Goal: Task Accomplishment & Management: Complete application form

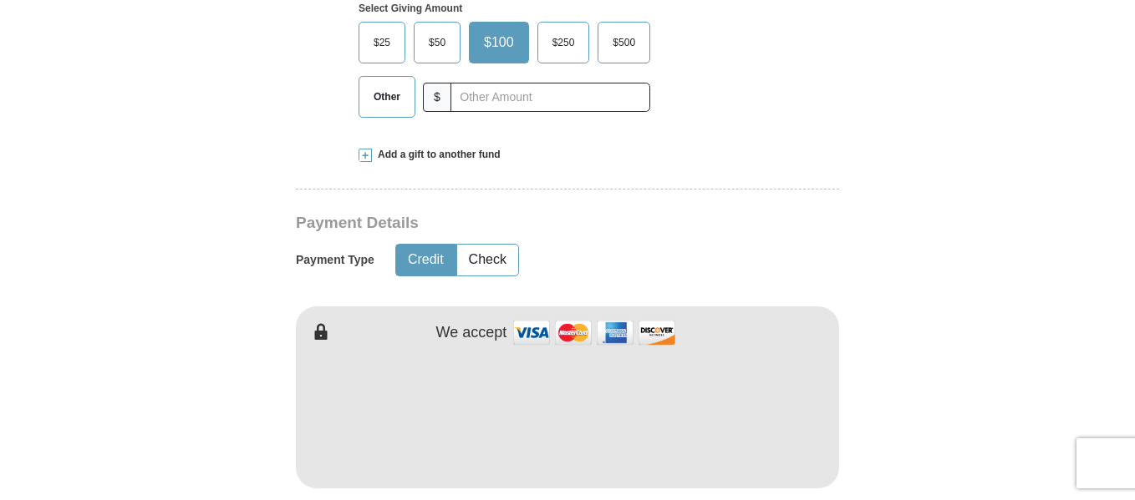
scroll to position [668, 0]
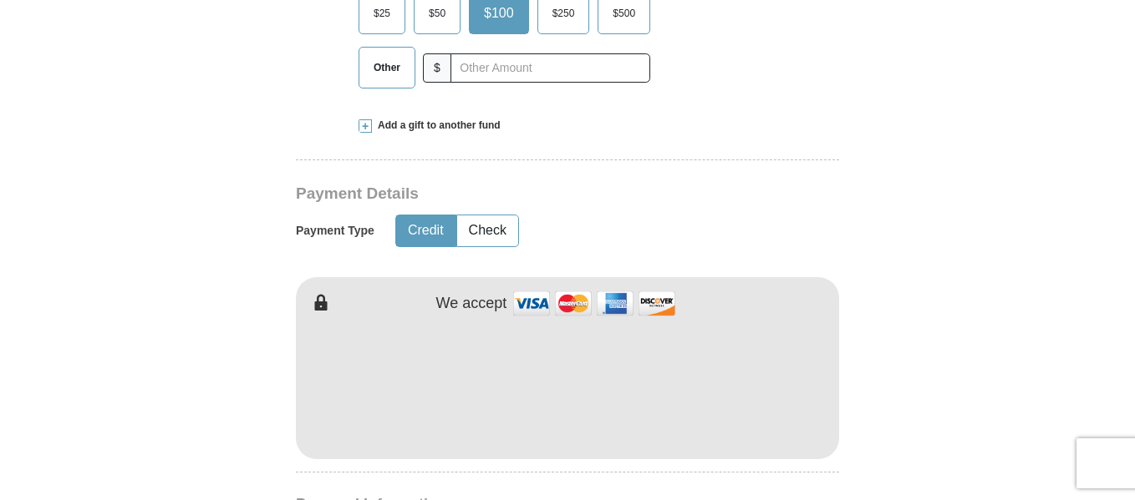
type input "Mark"
type input "Brown"
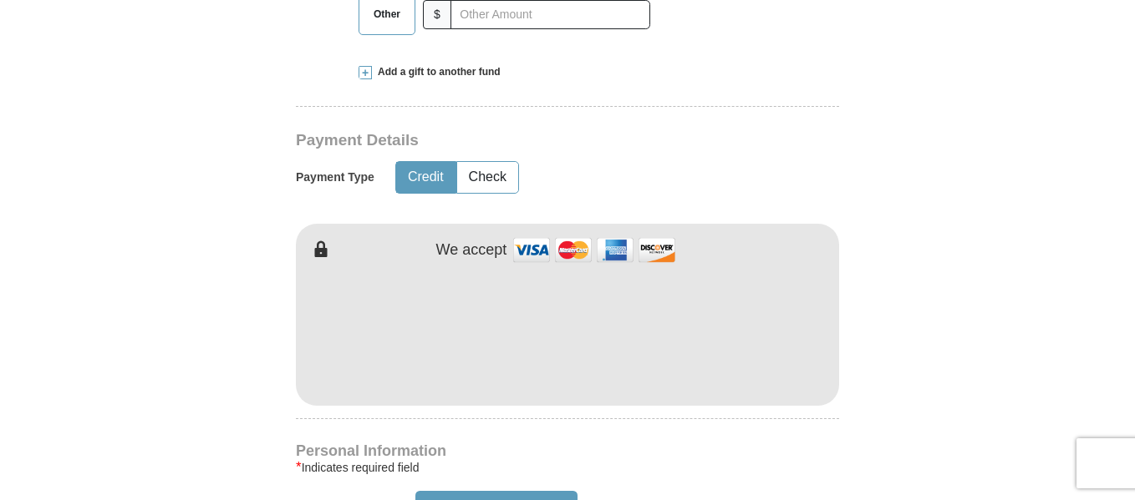
scroll to position [752, 0]
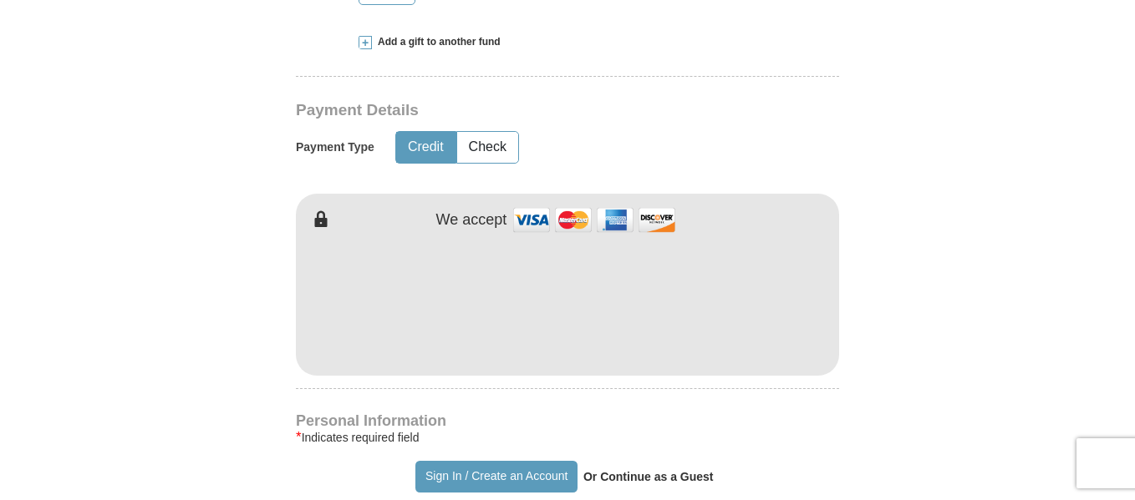
click at [949, 394] on form "Already have an account? Sign in for faster giving. Don't have an account? Crea…" at bounding box center [567, 340] width 953 height 2050
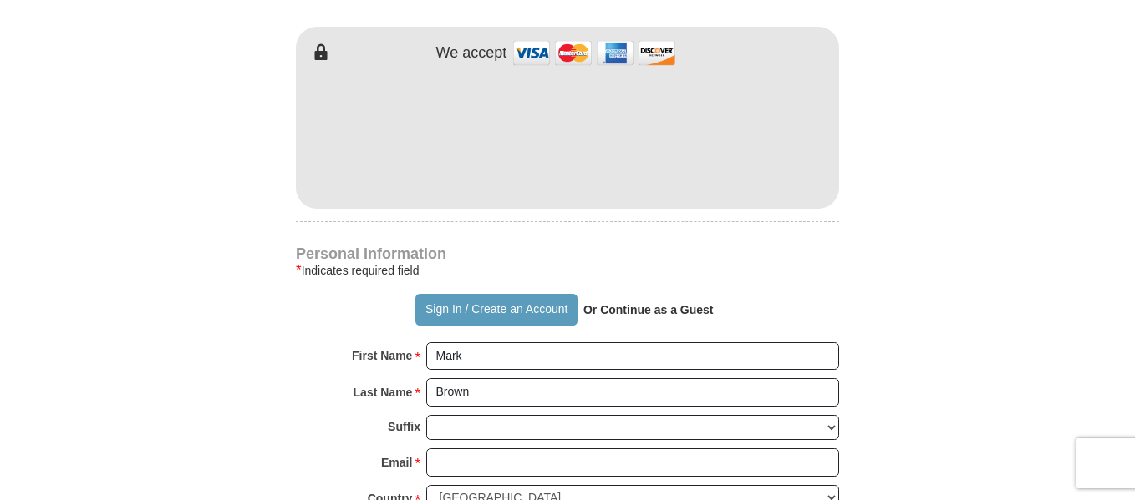
scroll to position [1003, 0]
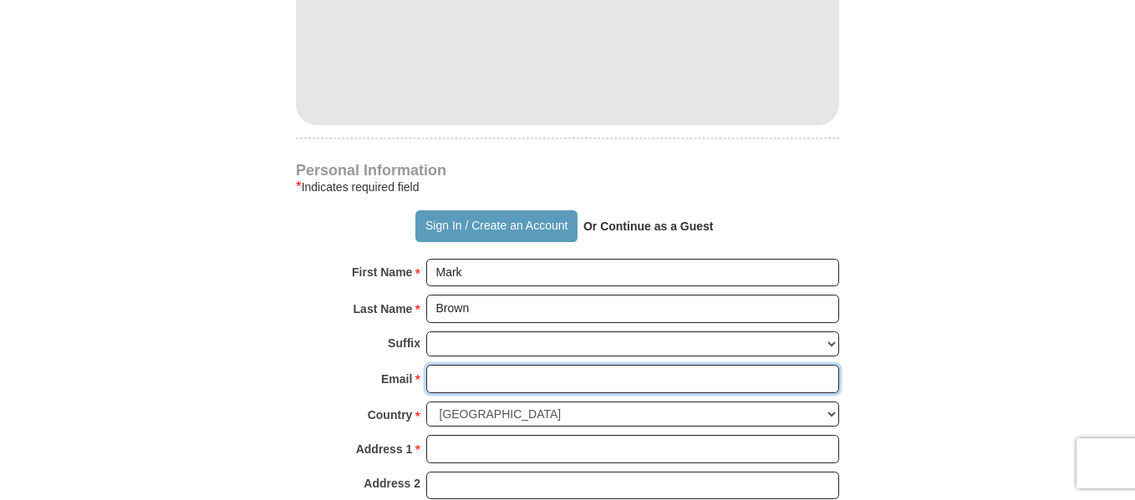
click at [464, 380] on input "Email *" at bounding box center [632, 379] width 413 height 28
type input "[EMAIL_ADDRESS][DOMAIN_NAME]"
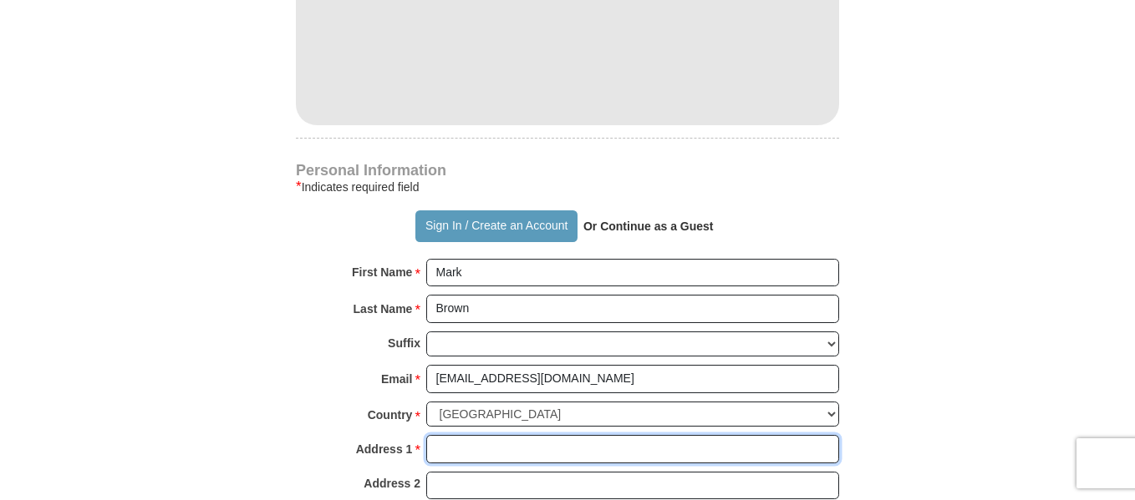
type input "[STREET_ADDRESS] Ste. 213"
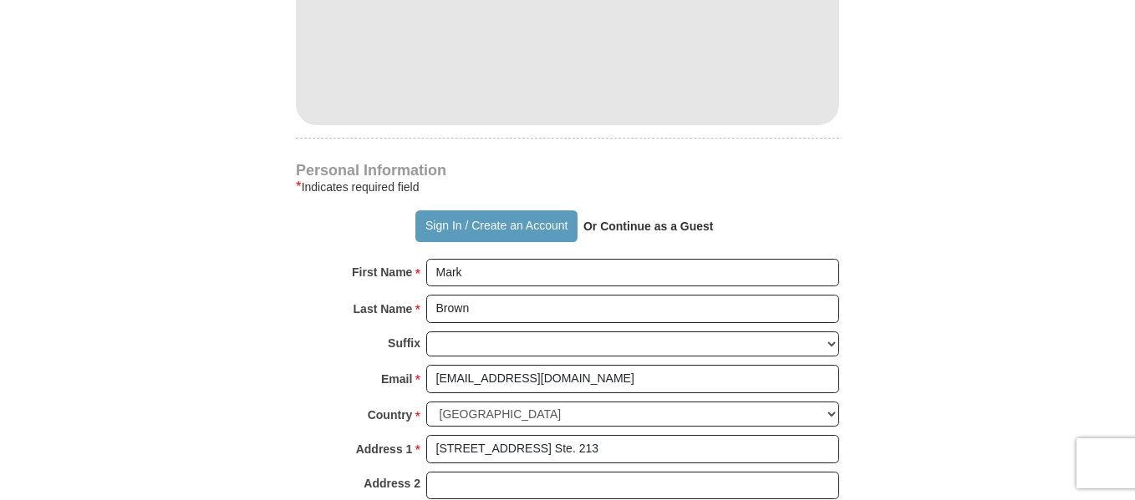
type input "Columbus"
select select "OH"
type input "43229"
type input "6142263552"
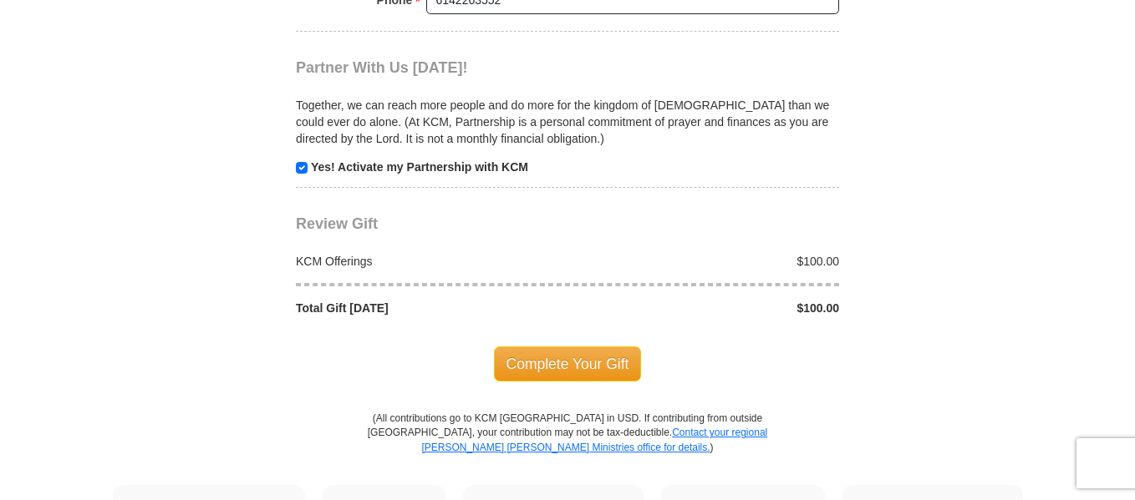
scroll to position [1671, 0]
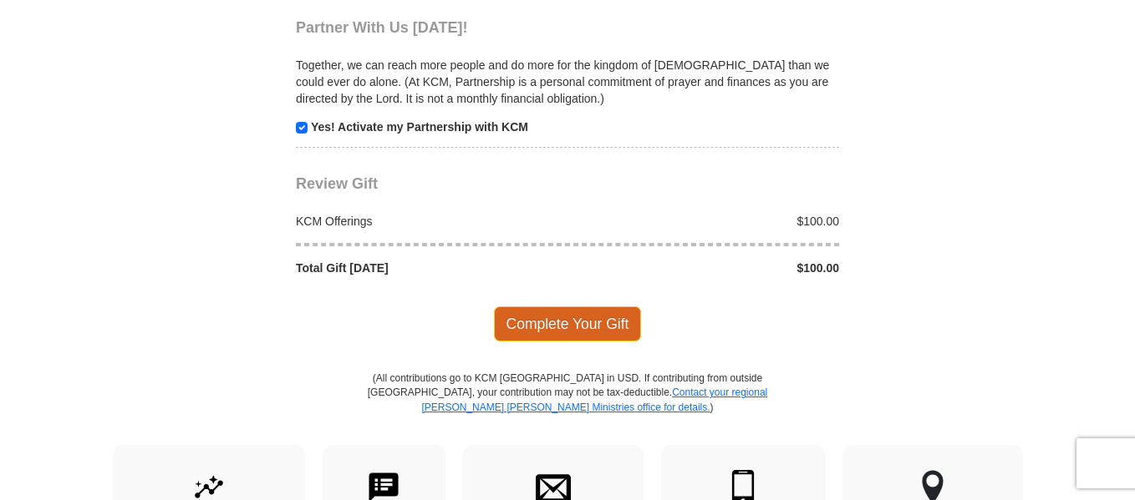
click at [565, 321] on span "Complete Your Gift" at bounding box center [568, 324] width 148 height 35
